Goal: Find specific page/section: Find specific page/section

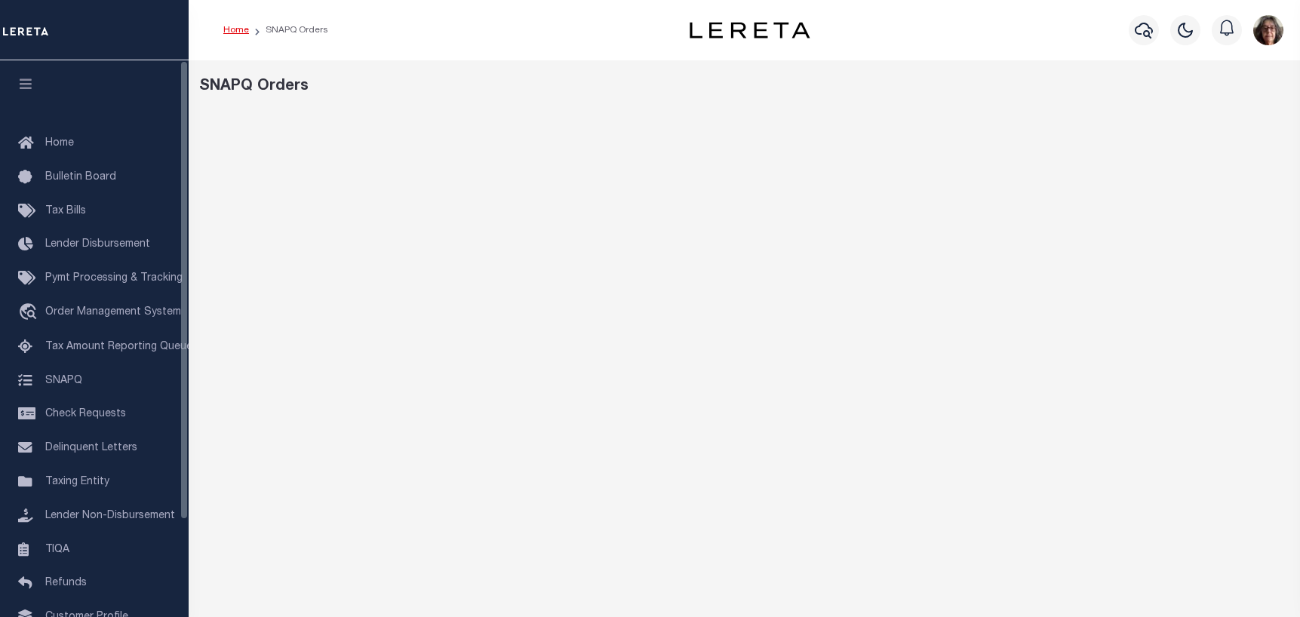
click at [238, 28] on link "Home" at bounding box center [236, 30] width 26 height 9
